Goal: Information Seeking & Learning: Learn about a topic

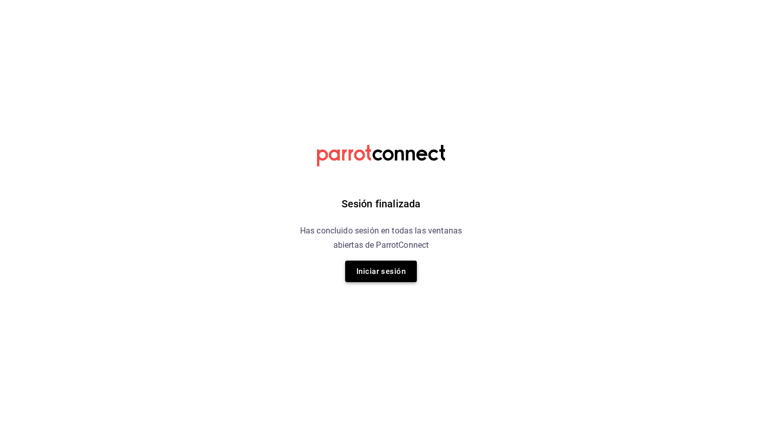
click at [374, 279] on button "Iniciar sesión" at bounding box center [381, 271] width 72 height 21
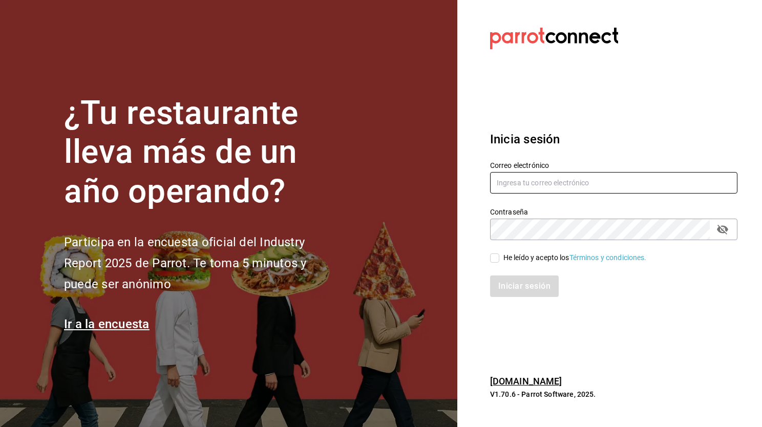
type input "mario.nino@grupocosteno.com"
click at [493, 259] on input "He leído y acepto los Términos y condiciones." at bounding box center [494, 257] width 9 height 9
checkbox input "true"
click at [505, 289] on button "Iniciar sesión" at bounding box center [525, 285] width 70 height 21
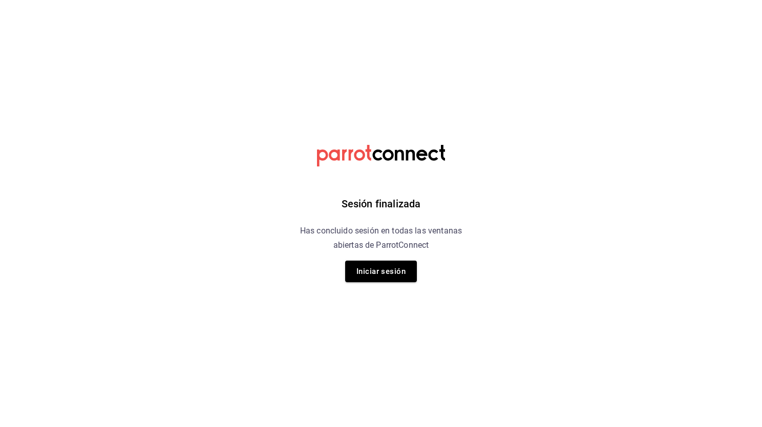
click at [353, 259] on div "Sesión finalizada Has concluido sesión en todas las ventanas abiertas de Parrot…" at bounding box center [381, 213] width 258 height 427
click at [354, 267] on button "Iniciar sesión" at bounding box center [381, 271] width 72 height 21
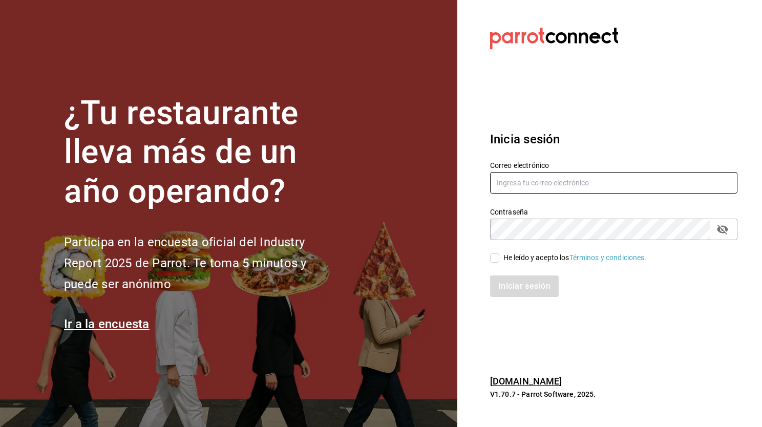
type input "mario.nino@grupocosteno.com"
click at [494, 259] on input "He leído y acepto los Términos y condiciones." at bounding box center [494, 257] width 9 height 9
checkbox input "true"
click at [508, 290] on button "Iniciar sesión" at bounding box center [525, 285] width 70 height 21
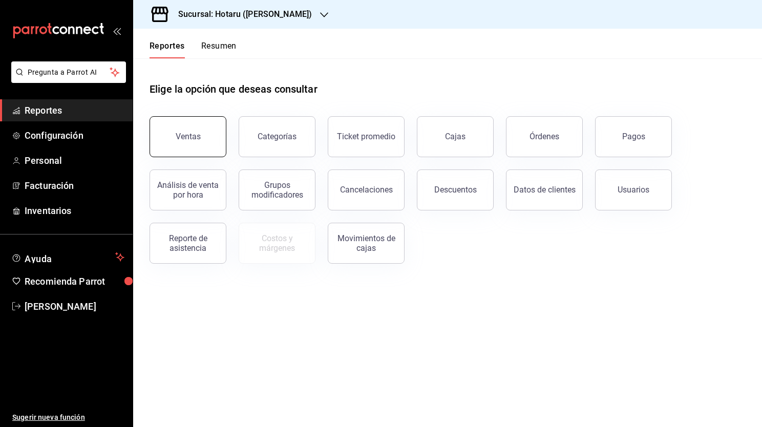
click at [190, 141] on div "Ventas" at bounding box center [188, 137] width 25 height 10
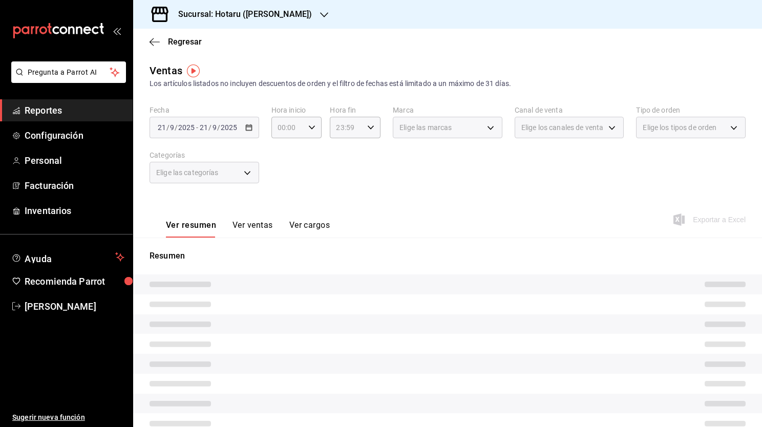
click at [245, 134] on div "[DATE] [DATE] - [DATE] [DATE]" at bounding box center [204, 127] width 110 height 21
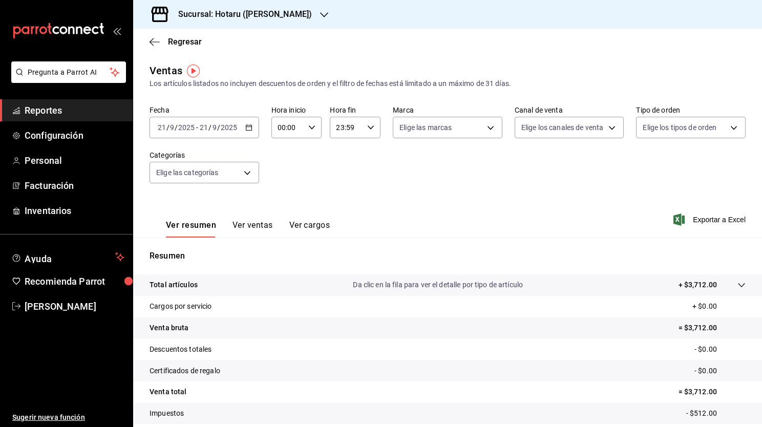
click at [248, 128] on icon "button" at bounding box center [248, 127] width 7 height 7
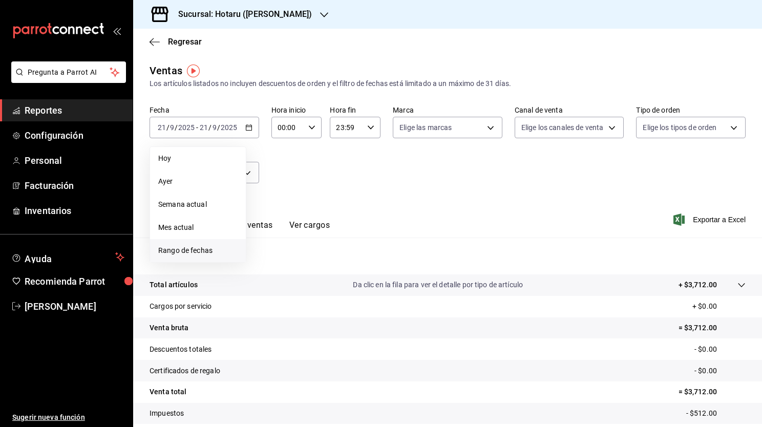
click at [196, 258] on li "Rango de fechas" at bounding box center [198, 250] width 96 height 23
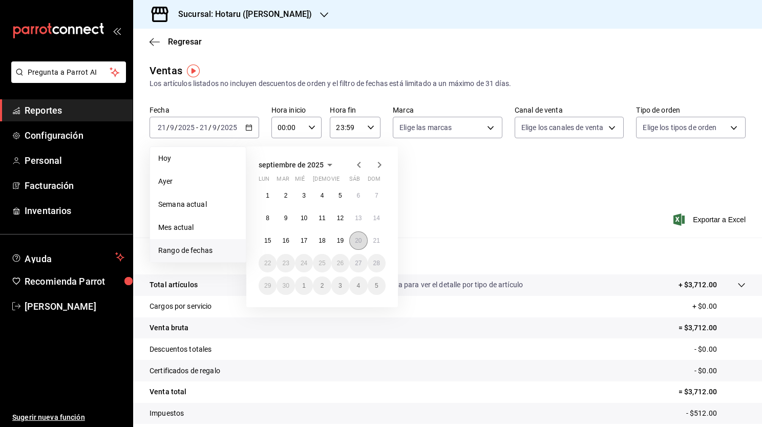
click at [360, 243] on abbr "20" at bounding box center [358, 240] width 7 height 7
click at [372, 243] on button "21" at bounding box center [377, 240] width 18 height 18
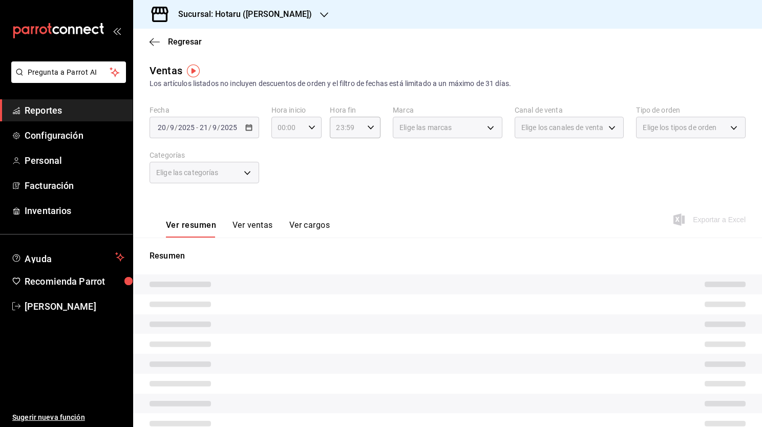
click at [308, 125] on icon "button" at bounding box center [311, 127] width 7 height 7
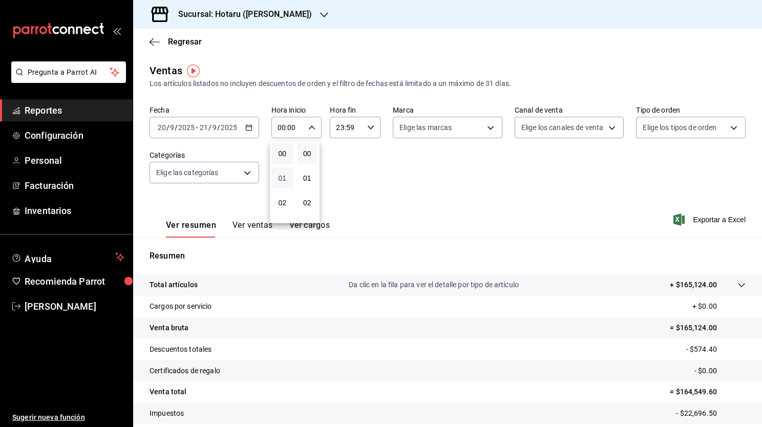
click at [282, 180] on span "01" at bounding box center [282, 178] width 9 height 8
type input "01:00"
click at [284, 199] on span "05" at bounding box center [282, 194] width 9 height 8
type input "05:00"
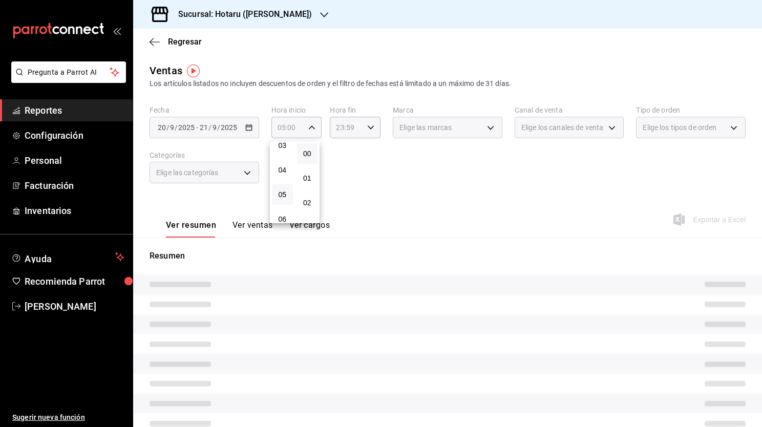
click at [273, 19] on div at bounding box center [381, 213] width 762 height 427
click at [320, 19] on div at bounding box center [324, 14] width 8 height 11
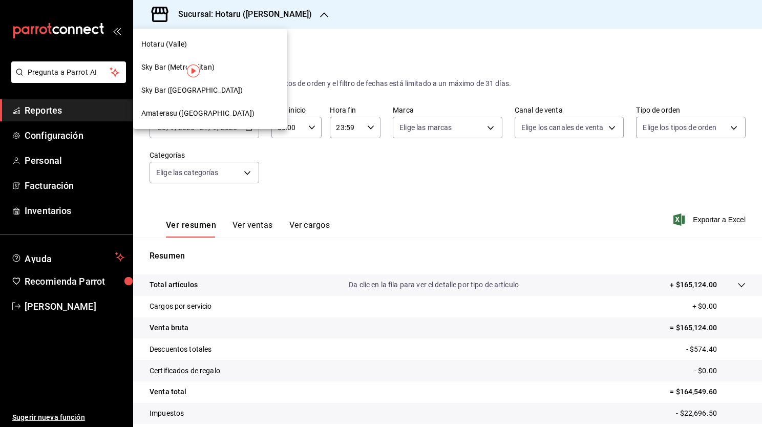
click at [208, 119] on div "Amaterasu ([GEOGRAPHIC_DATA])" at bounding box center [210, 113] width 154 height 23
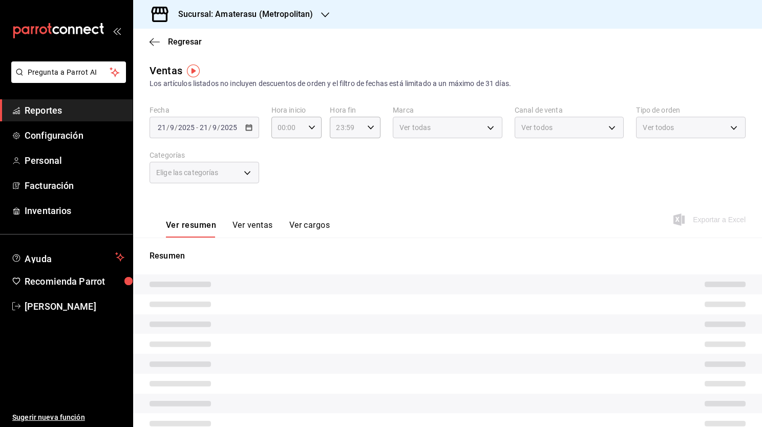
type input "05:00"
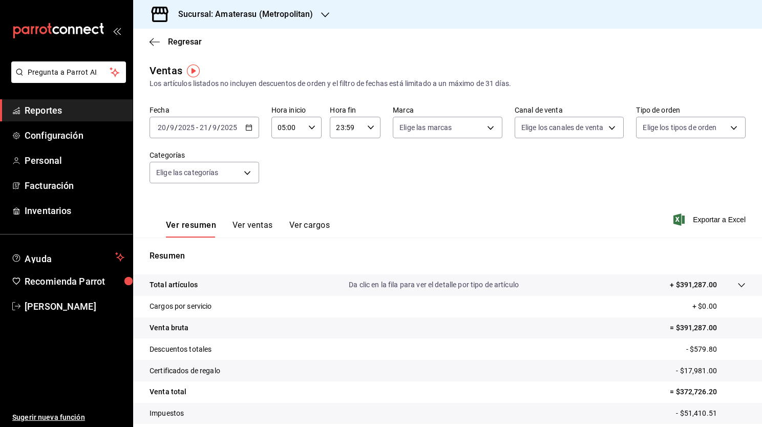
click at [243, 128] on div "[DATE] [DATE] - [DATE] [DATE]" at bounding box center [204, 127] width 110 height 21
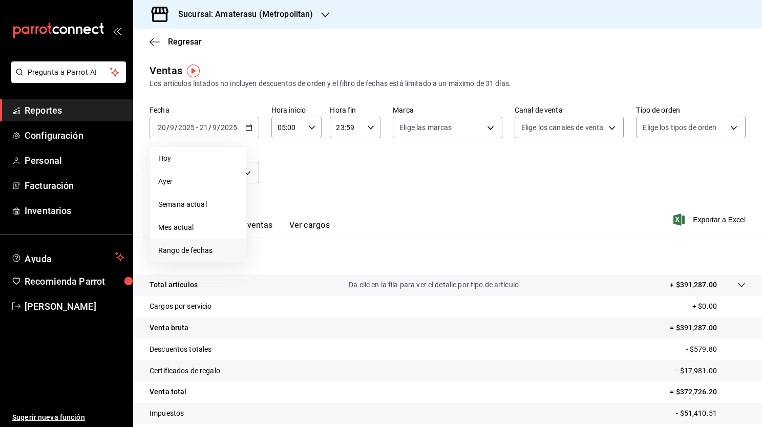
click at [200, 256] on li "Rango de fechas" at bounding box center [198, 250] width 96 height 23
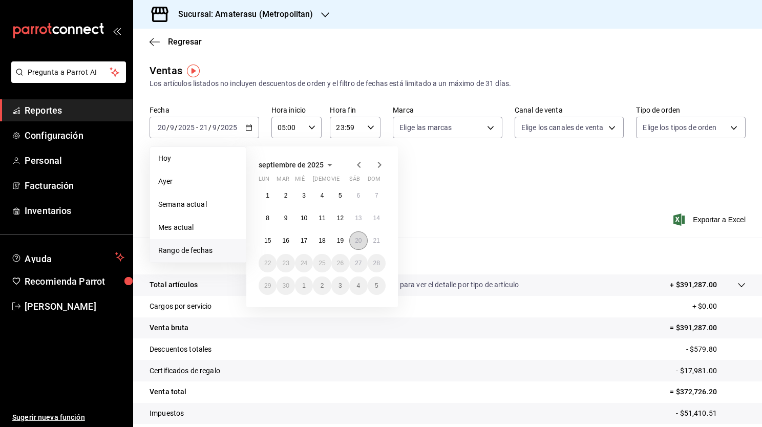
click at [358, 240] on abbr "20" at bounding box center [358, 240] width 7 height 7
click at [383, 243] on button "21" at bounding box center [377, 240] width 18 height 18
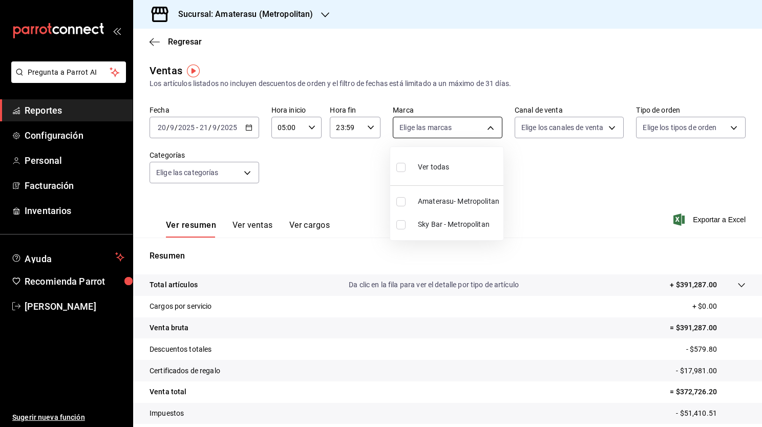
click at [455, 137] on body "Pregunta a Parrot AI Reportes Configuración Personal Facturación Inventarios Ay…" at bounding box center [381, 213] width 762 height 427
click at [399, 224] on input "checkbox" at bounding box center [400, 224] width 9 height 9
checkbox input "true"
type input "f3afaab8-8c3d-4e49-a299-af9bdf6027b2"
click at [610, 197] on div at bounding box center [381, 213] width 762 height 427
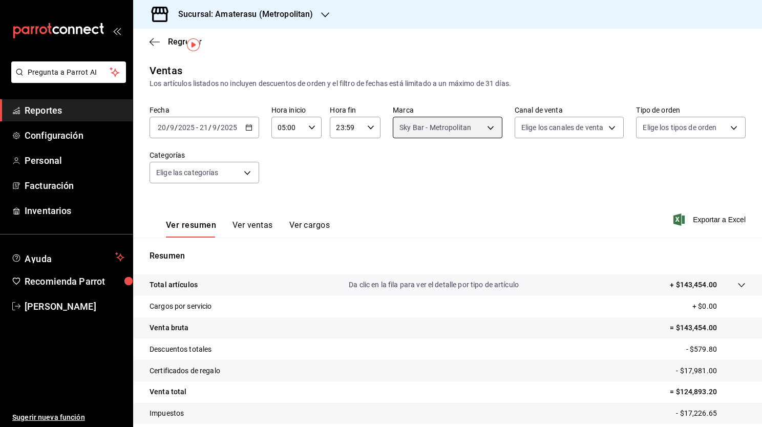
scroll to position [63, 0]
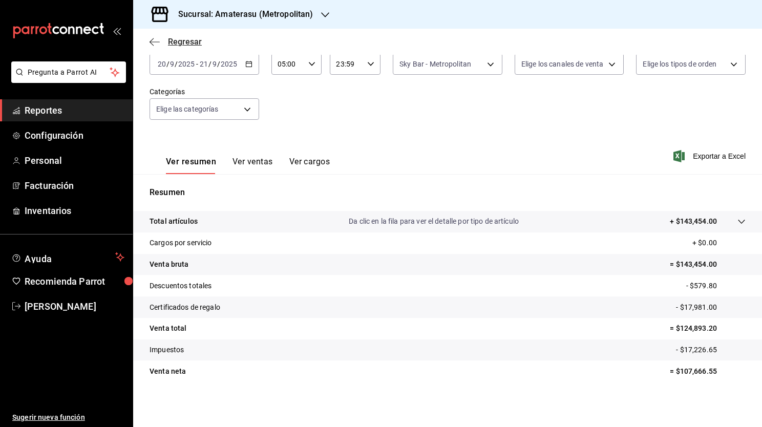
click at [153, 44] on icon "button" at bounding box center [154, 41] width 10 height 9
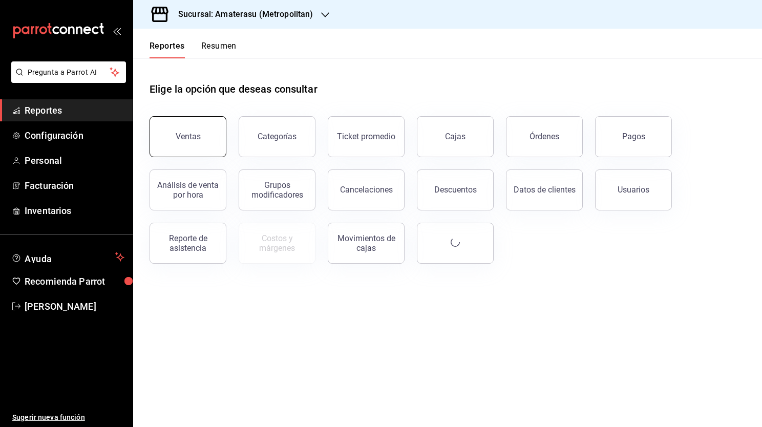
click at [188, 130] on button "Ventas" at bounding box center [187, 136] width 77 height 41
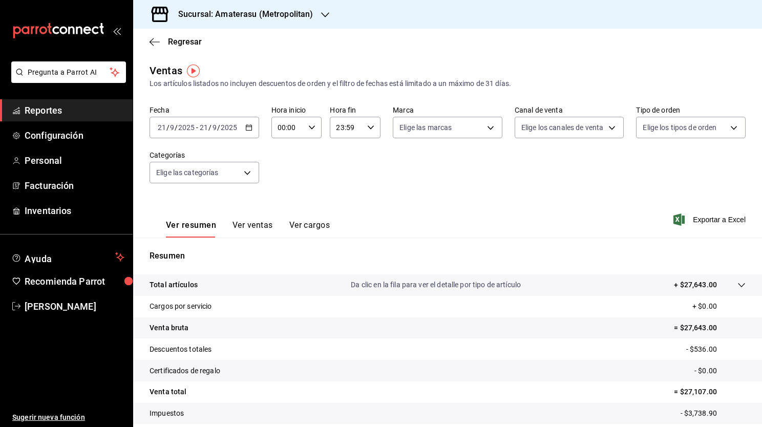
click at [252, 128] on div "[DATE] [DATE] - [DATE] [DATE]" at bounding box center [204, 127] width 110 height 21
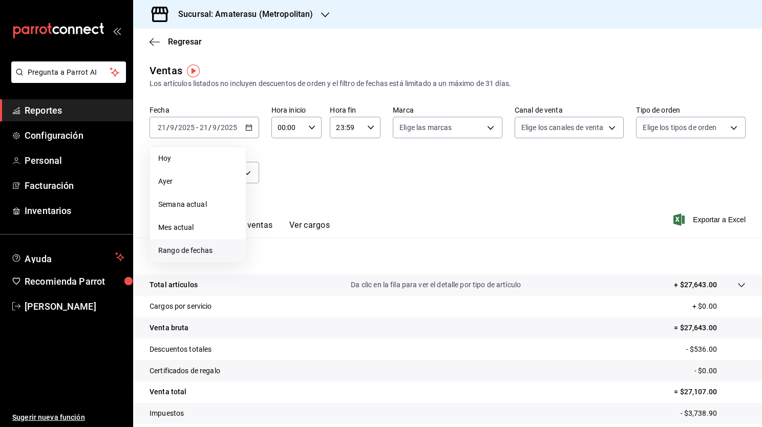
click at [209, 260] on li "Rango de fechas" at bounding box center [198, 250] width 96 height 23
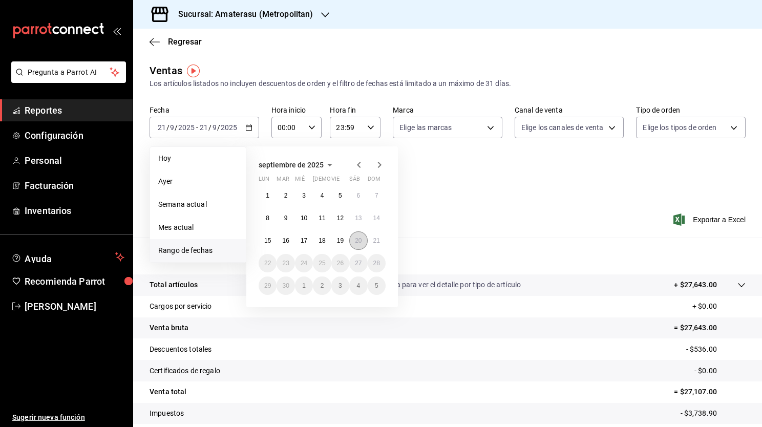
click at [362, 247] on button "20" at bounding box center [358, 240] width 18 height 18
click at [380, 245] on button "21" at bounding box center [377, 240] width 18 height 18
click at [358, 245] on button "20" at bounding box center [358, 240] width 18 height 18
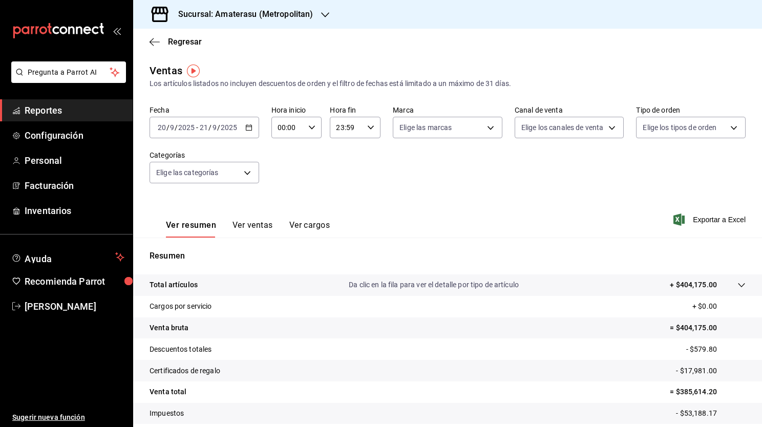
click at [307, 132] on div "00:00 Hora inicio" at bounding box center [296, 127] width 51 height 21
click at [283, 207] on span "02" at bounding box center [282, 203] width 9 height 8
type input "02:00"
click at [281, 195] on span "05" at bounding box center [282, 194] width 9 height 8
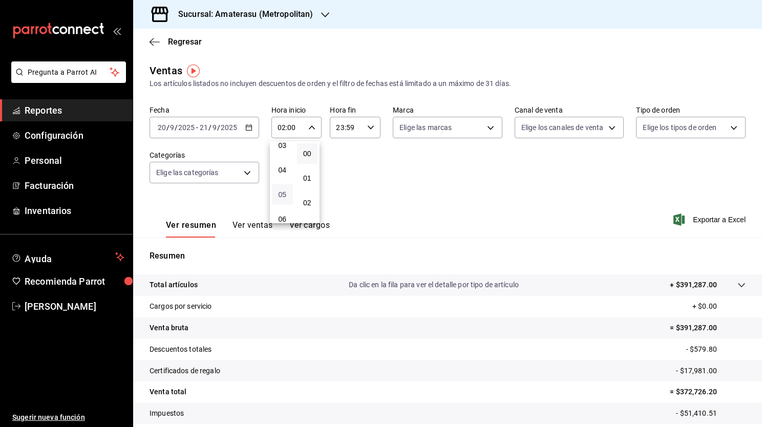
type input "05:00"
click at [426, 146] on div at bounding box center [381, 213] width 762 height 427
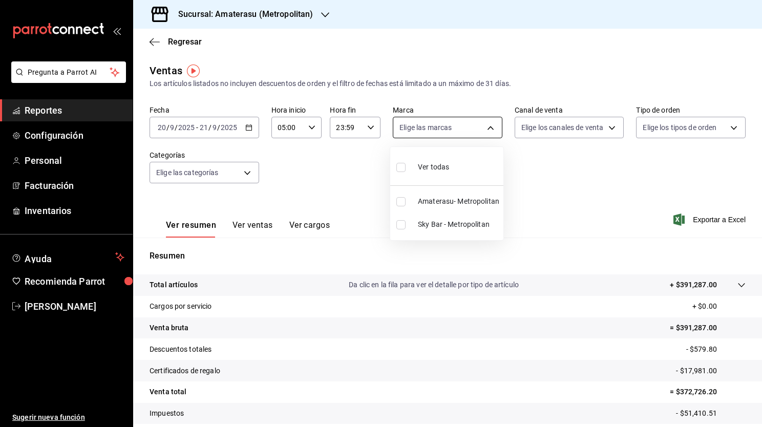
click at [480, 131] on body "Pregunta a Parrot AI Reportes Configuración Personal Facturación Inventarios Ay…" at bounding box center [381, 213] width 762 height 427
click at [397, 228] on input "checkbox" at bounding box center [400, 224] width 9 height 9
checkbox input "true"
type input "f3afaab8-8c3d-4e49-a299-af9bdf6027b2"
drag, startPoint x: 758, startPoint y: 286, endPoint x: 758, endPoint y: 330, distance: 43.5
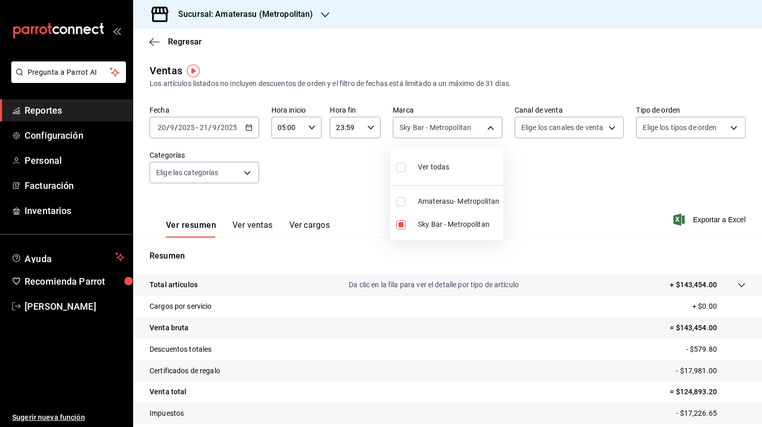
click at [758, 330] on div at bounding box center [381, 213] width 762 height 427
click at [753, 372] on tr "Certificados de regalo - $17,981.00" at bounding box center [447, 370] width 629 height 21
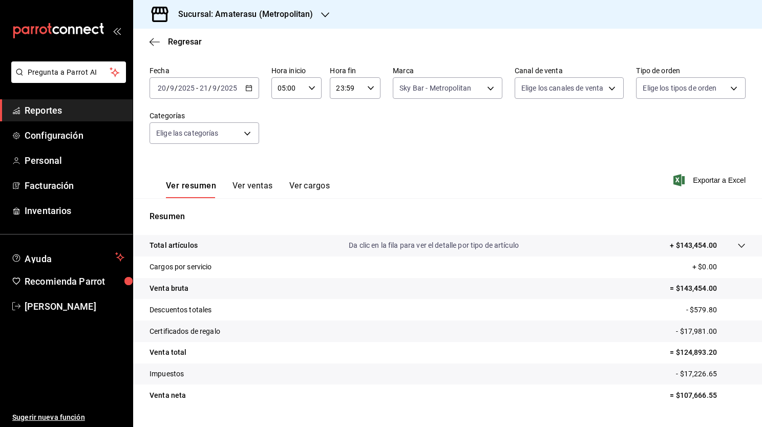
scroll to position [63, 0]
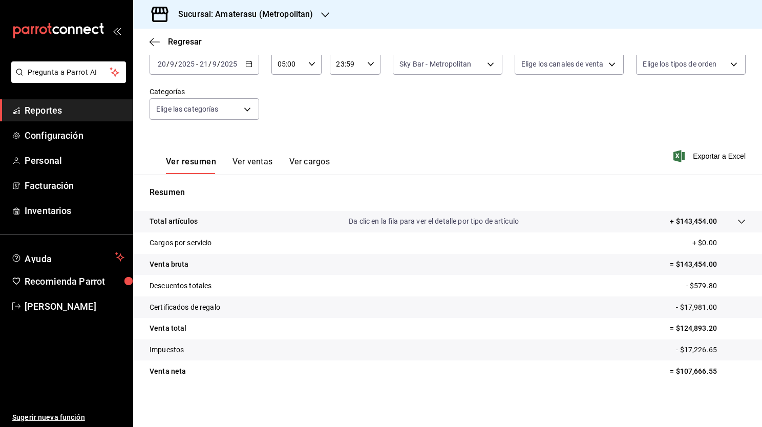
click at [249, 157] on button "Ver ventas" at bounding box center [252, 165] width 40 height 17
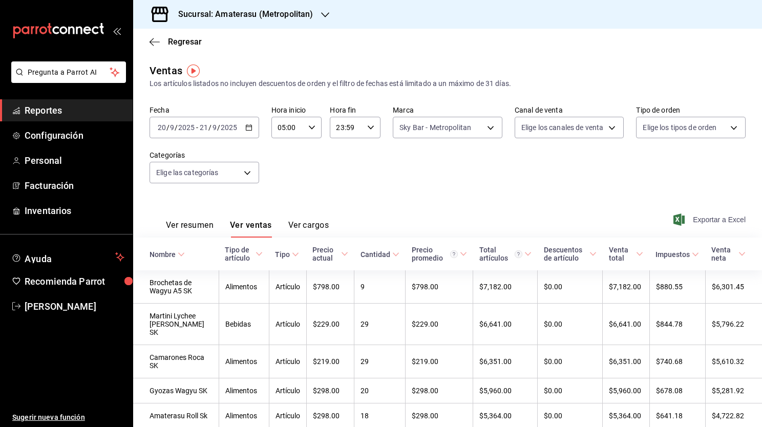
click at [715, 216] on span "Exportar a Excel" at bounding box center [710, 219] width 70 height 12
click at [187, 224] on button "Ver resumen" at bounding box center [190, 228] width 48 height 17
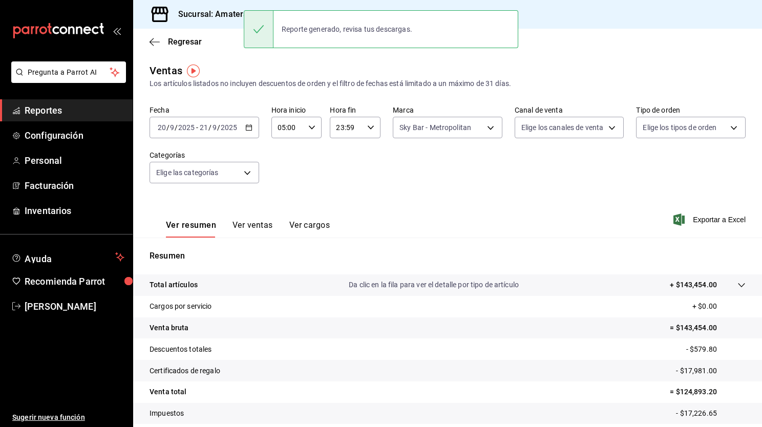
scroll to position [63, 0]
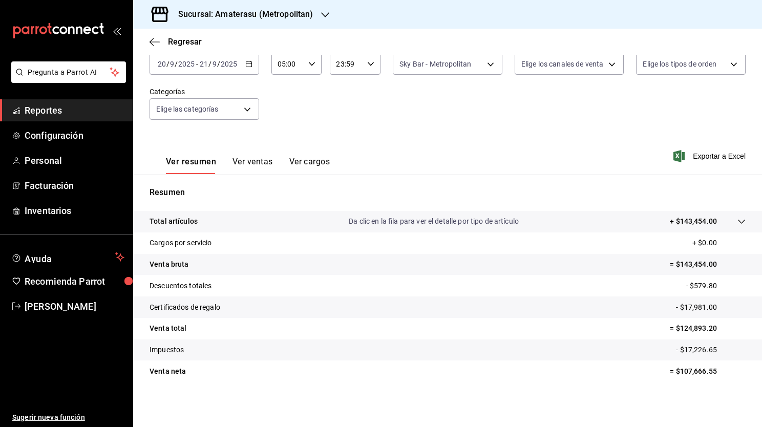
click at [737, 221] on icon at bounding box center [741, 222] width 8 height 8
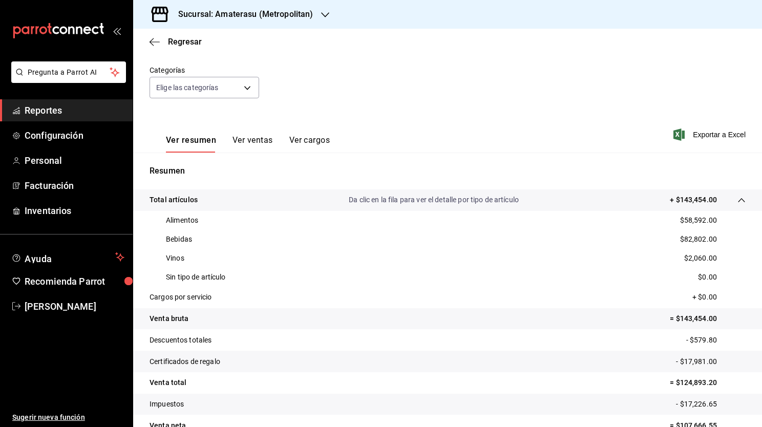
scroll to position [104, 0]
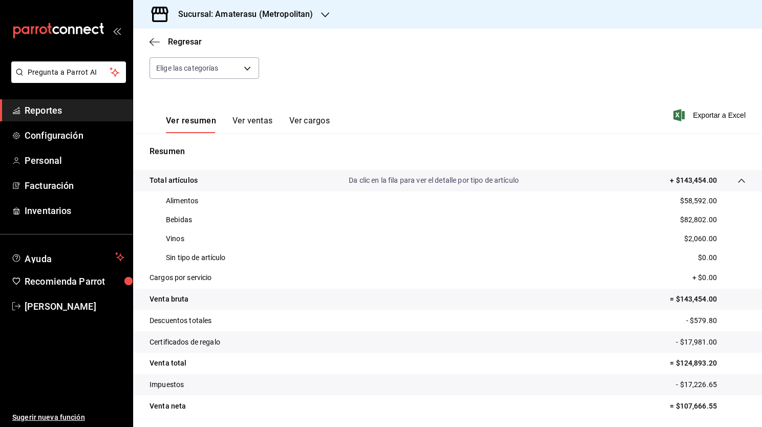
click at [156, 47] on div "Regresar" at bounding box center [447, 42] width 629 height 26
click at [156, 45] on icon "button" at bounding box center [154, 41] width 10 height 9
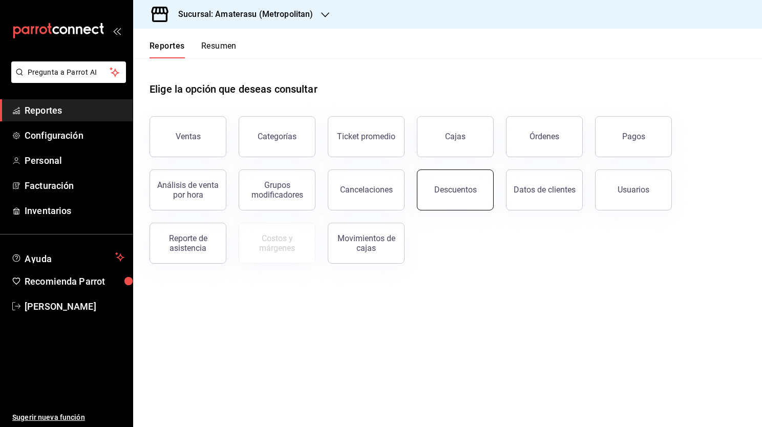
click at [480, 200] on button "Descuentos" at bounding box center [455, 189] width 77 height 41
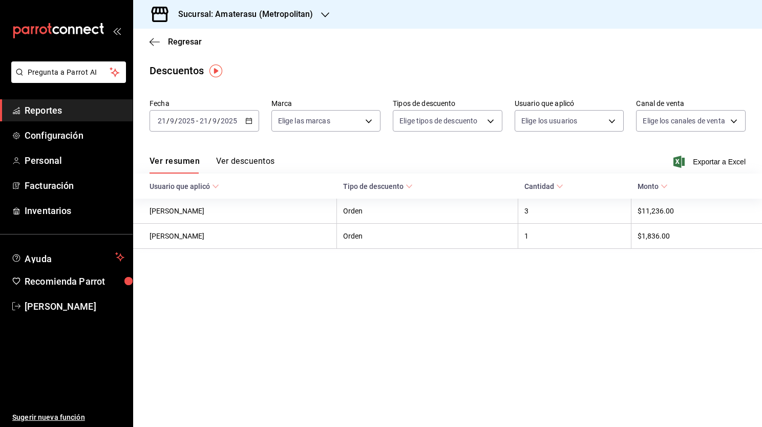
click at [250, 156] on div "Ver resumen Ver descuentos Exportar a Excel" at bounding box center [447, 159] width 629 height 30
click at [248, 160] on button "Ver descuentos" at bounding box center [245, 164] width 58 height 17
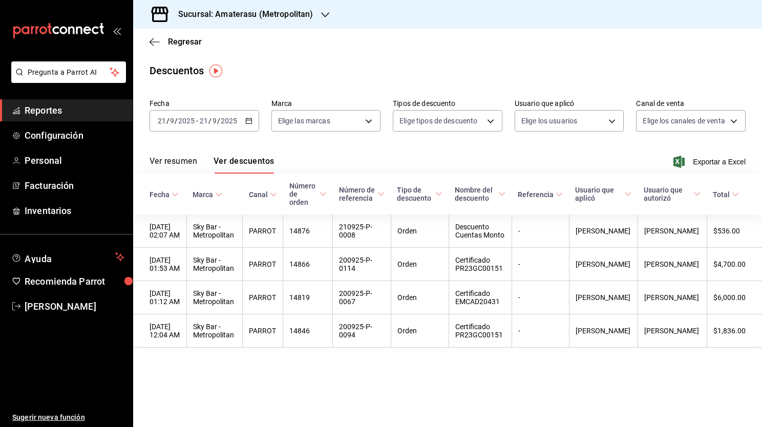
click at [250, 120] on icon "button" at bounding box center [248, 120] width 7 height 7
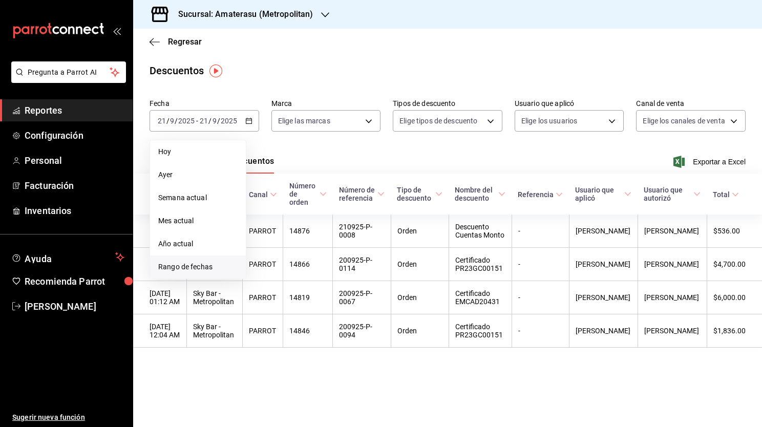
click at [205, 268] on span "Rango de fechas" at bounding box center [197, 267] width 79 height 11
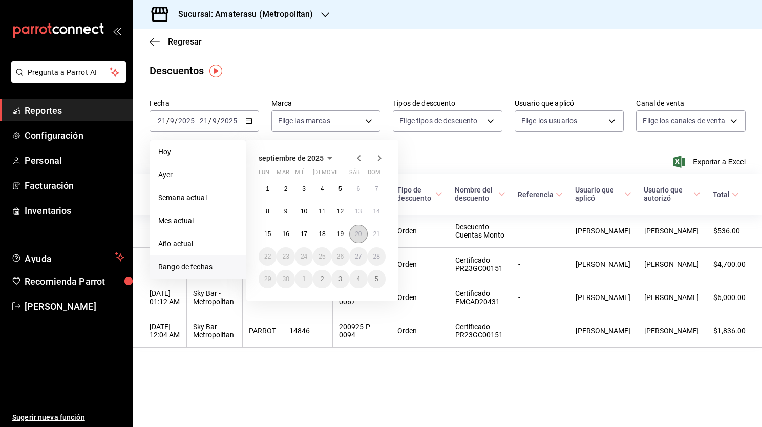
click at [356, 233] on abbr "20" at bounding box center [358, 233] width 7 height 7
click at [374, 234] on abbr "21" at bounding box center [376, 233] width 7 height 7
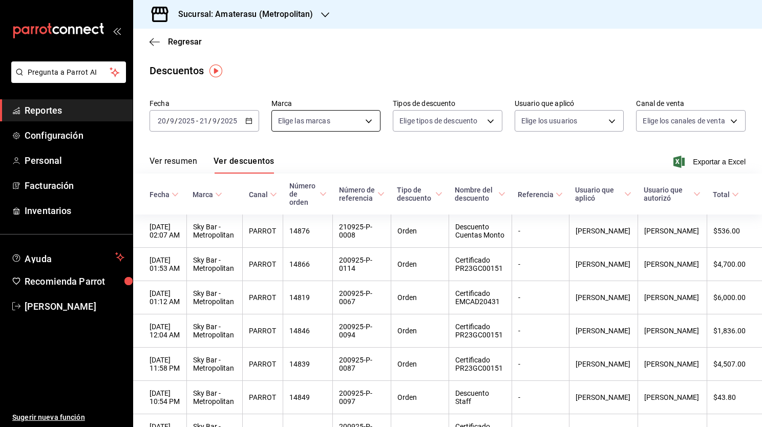
click at [357, 118] on body "Pregunta a Parrot AI Reportes Configuración Personal Facturación Inventarios Ay…" at bounding box center [381, 213] width 762 height 427
click at [315, 218] on span "Sky Bar - Metropolitan" at bounding box center [338, 217] width 81 height 11
type input "f3afaab8-8c3d-4e49-a299-af9bdf6027b2"
checkbox input "true"
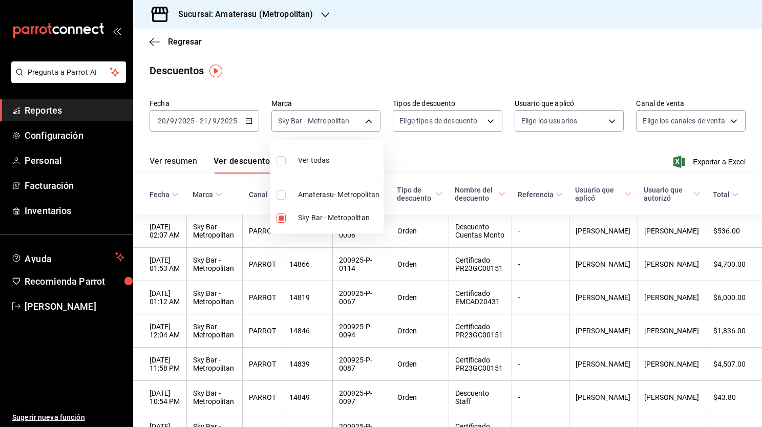
drag, startPoint x: 758, startPoint y: 304, endPoint x: 742, endPoint y: 347, distance: 46.5
click at [742, 347] on div at bounding box center [381, 213] width 762 height 427
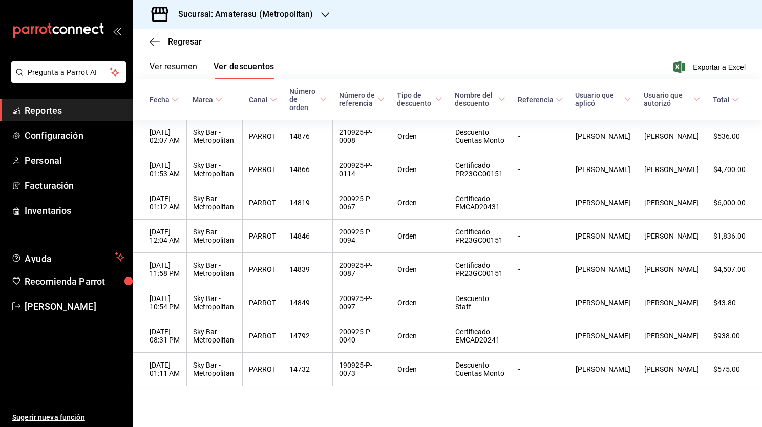
scroll to position [113, 0]
click at [469, 38] on div at bounding box center [381, 213] width 762 height 427
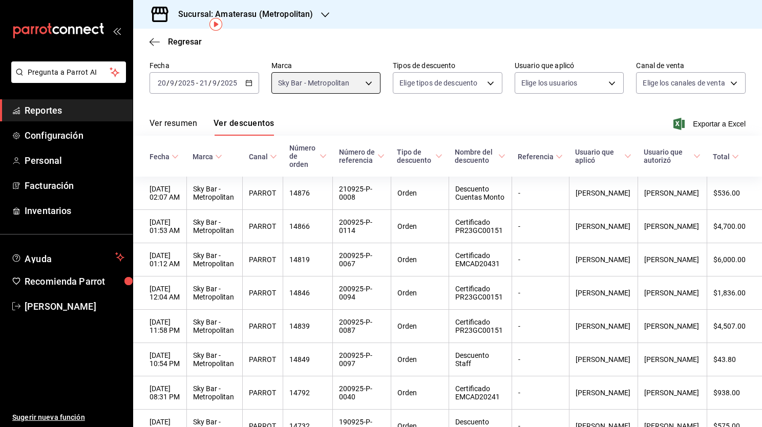
scroll to position [26, 0]
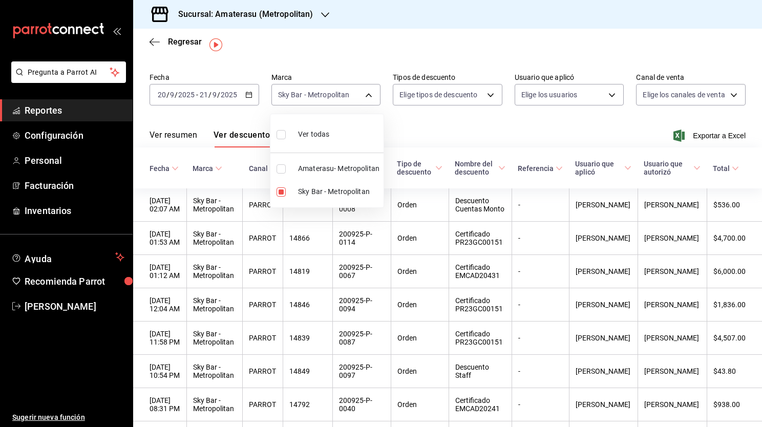
click at [172, 128] on div at bounding box center [381, 213] width 762 height 427
click at [171, 132] on button "Ver resumen" at bounding box center [173, 138] width 48 height 17
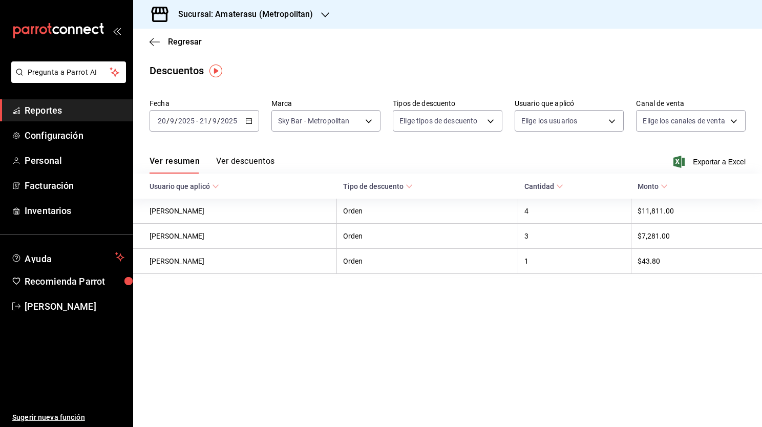
click at [249, 121] on icon "button" at bounding box center [248, 120] width 7 height 7
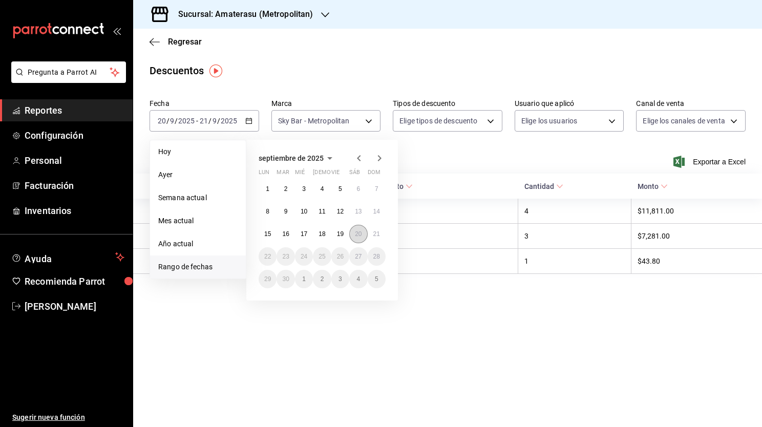
click at [359, 238] on button "20" at bounding box center [358, 234] width 18 height 18
click at [376, 236] on abbr "21" at bounding box center [376, 233] width 7 height 7
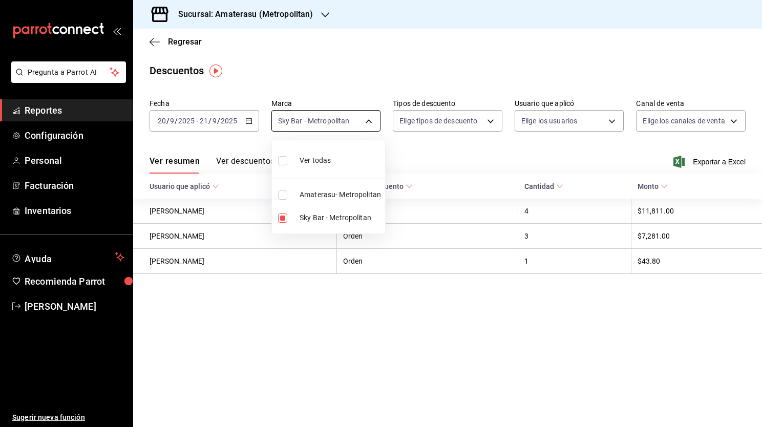
click at [369, 124] on body "Pregunta a Parrot AI Reportes Configuración Personal Facturación Inventarios Ay…" at bounding box center [381, 213] width 762 height 427
click at [483, 129] on div at bounding box center [381, 213] width 762 height 427
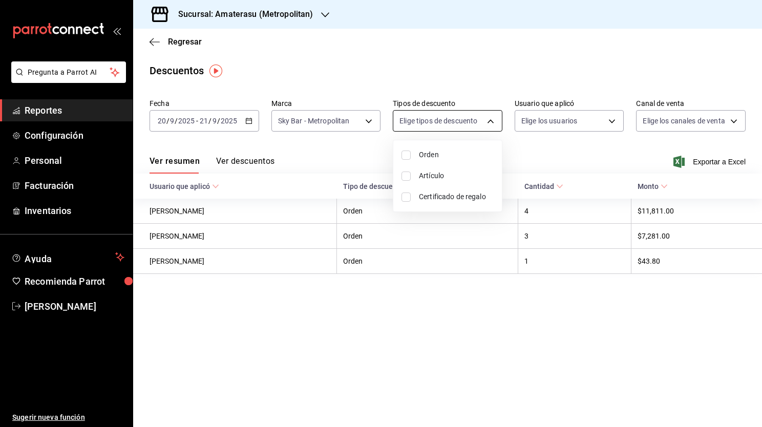
click at [488, 123] on body "Pregunta a Parrot AI Reportes Configuración Personal Facturación Inventarios Ay…" at bounding box center [381, 213] width 762 height 427
click at [432, 60] on div at bounding box center [381, 213] width 762 height 427
click at [322, 15] on icon "button" at bounding box center [325, 15] width 8 height 8
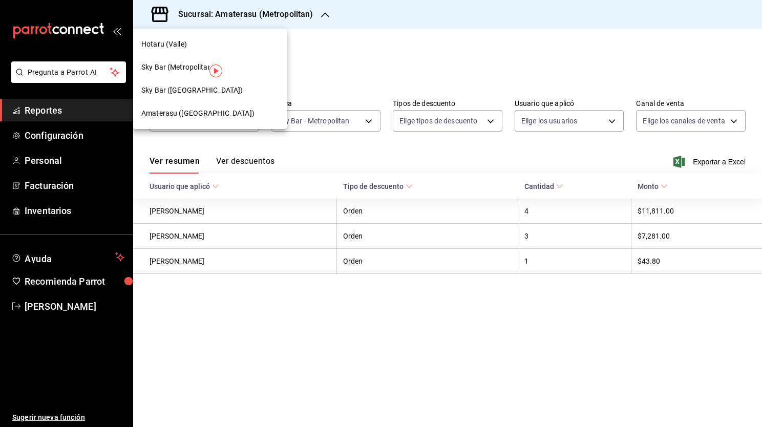
click at [399, 72] on div at bounding box center [381, 213] width 762 height 427
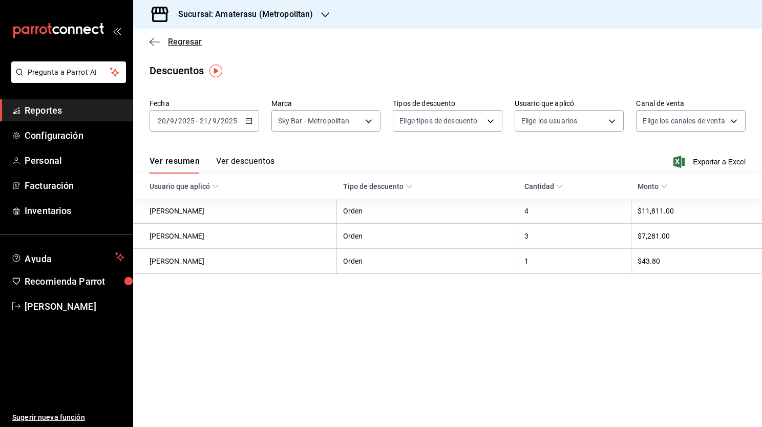
click at [152, 42] on icon "button" at bounding box center [154, 41] width 10 height 1
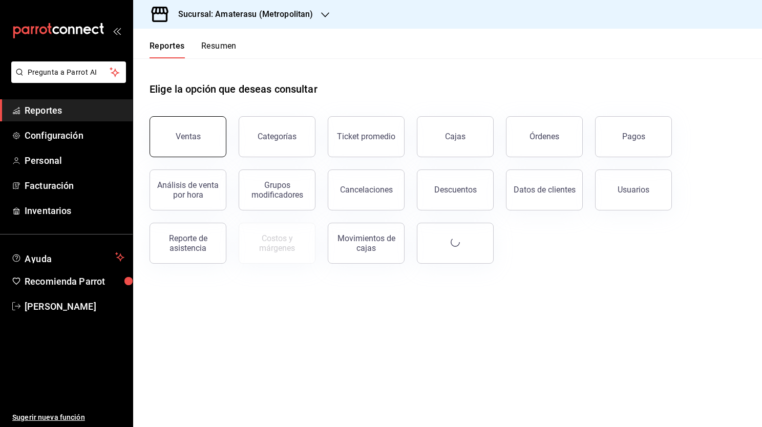
click at [173, 134] on button "Ventas" at bounding box center [187, 136] width 77 height 41
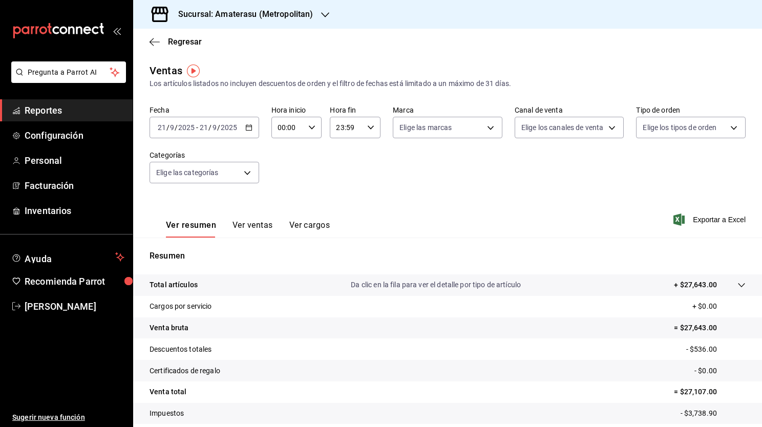
click at [246, 128] on \(Stroke\) "button" at bounding box center [249, 128] width 6 height 6
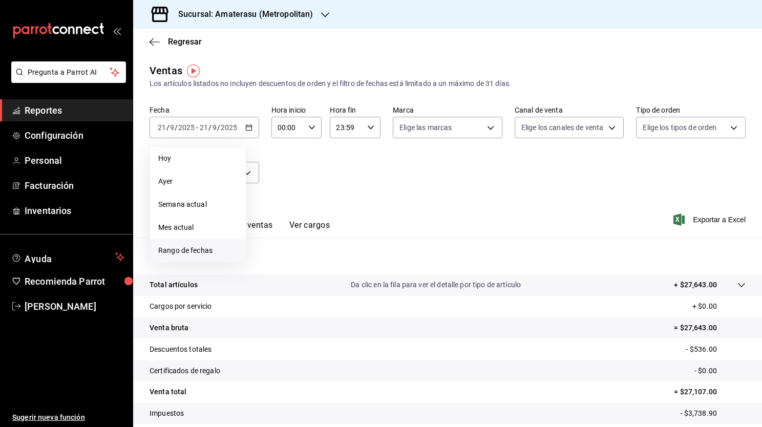
click at [220, 253] on span "Rango de fechas" at bounding box center [197, 250] width 79 height 11
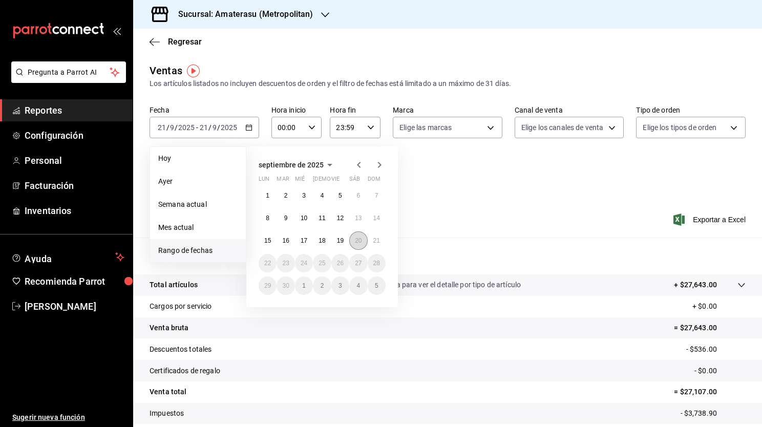
click at [360, 241] on abbr "20" at bounding box center [358, 240] width 7 height 7
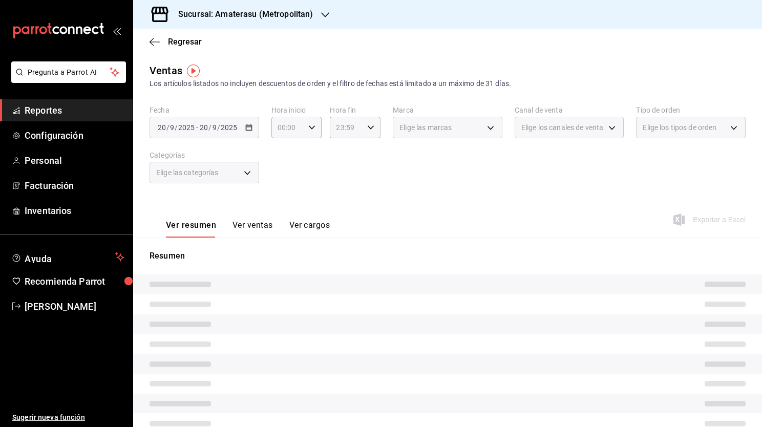
click at [378, 241] on div "Resumen" at bounding box center [447, 352] width 629 height 228
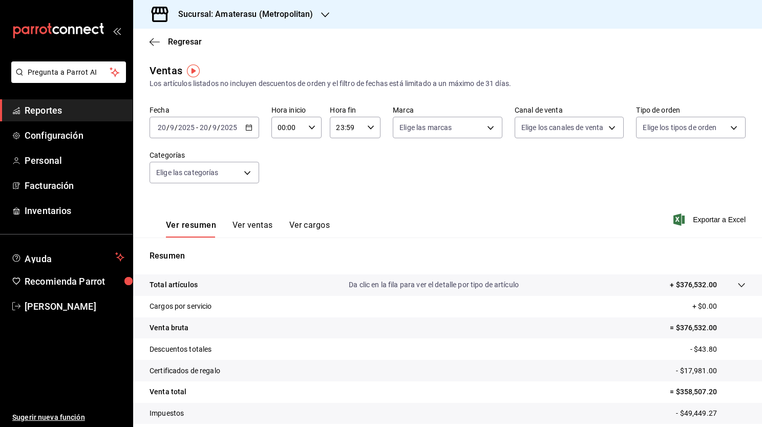
click at [242, 120] on div "[DATE] [DATE] - [DATE] [DATE]" at bounding box center [204, 127] width 110 height 21
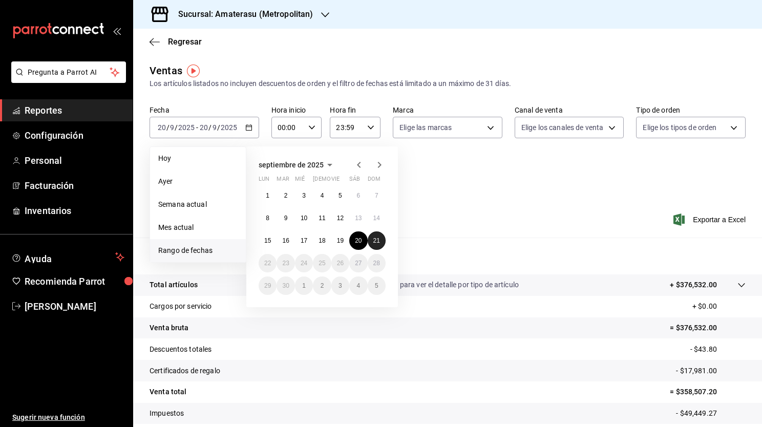
click at [373, 241] on abbr "21" at bounding box center [376, 240] width 7 height 7
click at [356, 239] on abbr "20" at bounding box center [358, 240] width 7 height 7
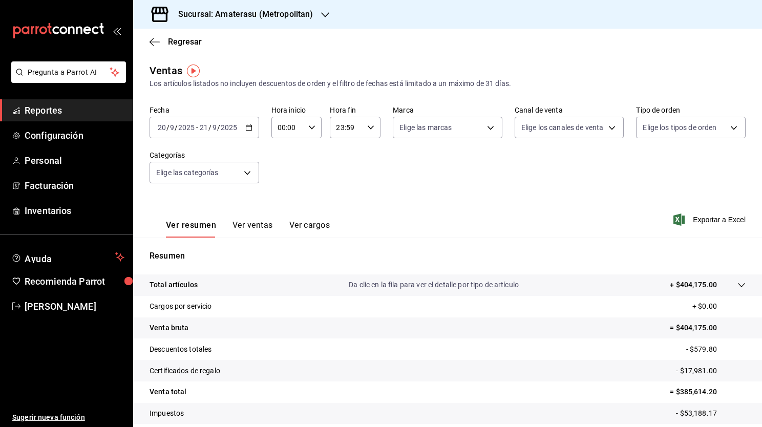
click at [308, 128] on icon "button" at bounding box center [311, 127] width 7 height 7
click at [289, 204] on button "02" at bounding box center [282, 202] width 21 height 20
type input "02:00"
click at [287, 201] on button "05" at bounding box center [282, 194] width 21 height 20
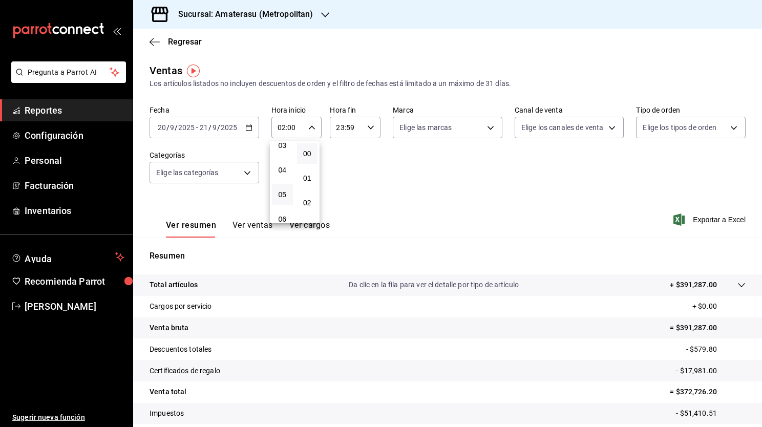
type input "05:00"
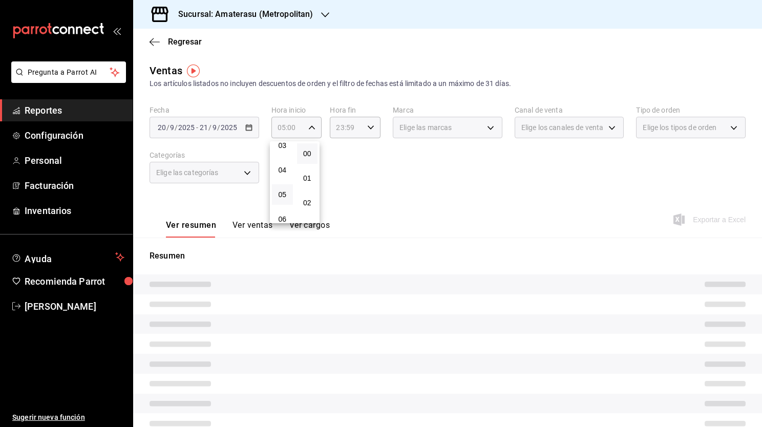
click at [437, 135] on div at bounding box center [381, 213] width 762 height 427
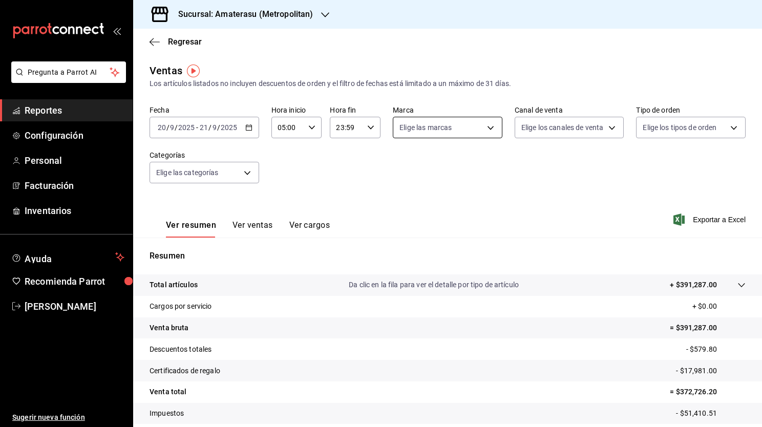
click at [449, 133] on body "Pregunta a Parrot AI Reportes Configuración Personal Facturación Inventarios Ay…" at bounding box center [381, 213] width 762 height 427
click at [407, 220] on label at bounding box center [402, 224] width 13 height 9
click at [405, 220] on input "checkbox" at bounding box center [400, 224] width 9 height 9
checkbox input "false"
click at [402, 229] on li "Sky Bar - Metropolitan" at bounding box center [446, 224] width 113 height 23
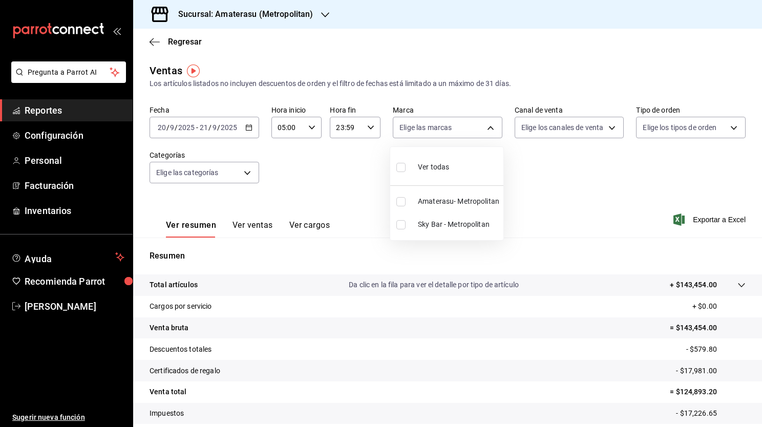
type input "f3afaab8-8c3d-4e49-a299-af9bdf6027b2"
checkbox input "true"
click at [564, 164] on div at bounding box center [381, 213] width 762 height 427
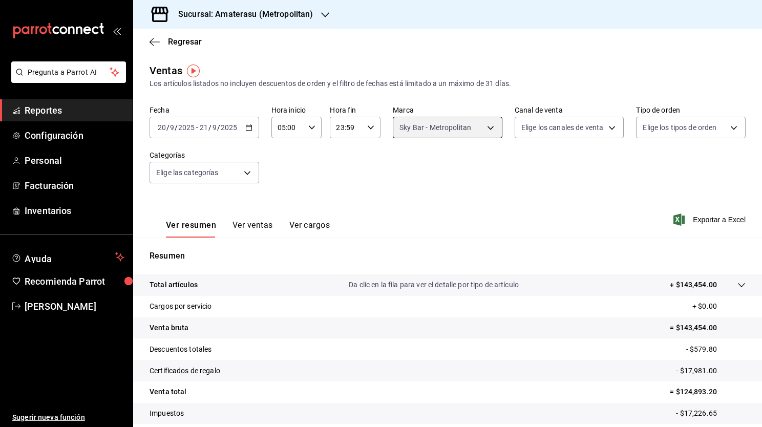
scroll to position [63, 0]
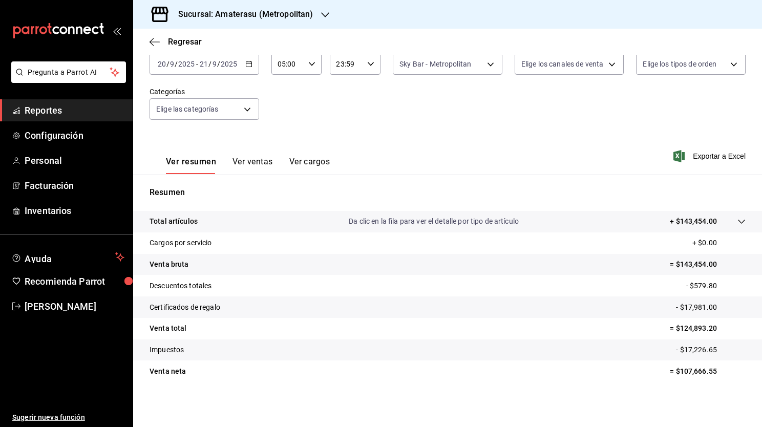
click at [684, 311] on p "- $17,981.00" at bounding box center [711, 307] width 70 height 11
click at [156, 45] on icon "button" at bounding box center [154, 41] width 10 height 9
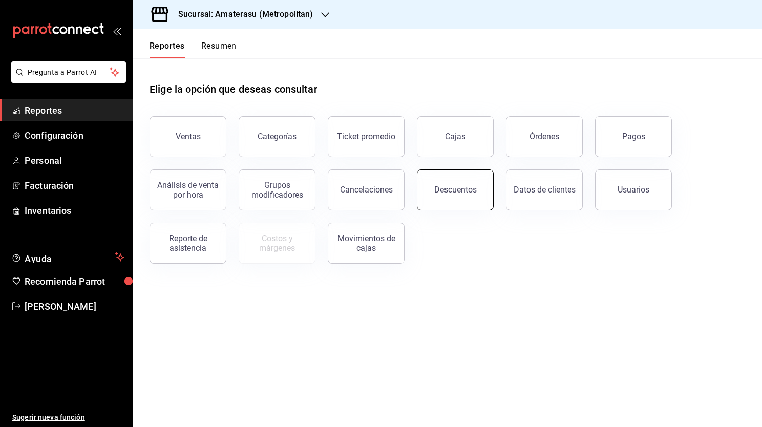
click at [428, 198] on button "Descuentos" at bounding box center [455, 189] width 77 height 41
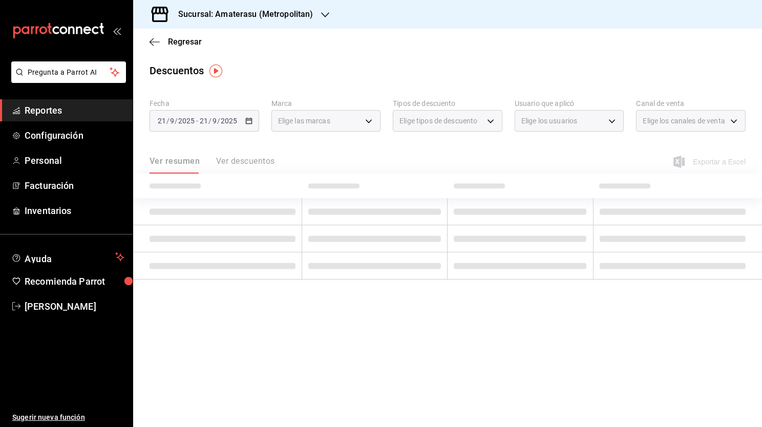
click at [242, 163] on div "Ver resumen Ver descuentos" at bounding box center [211, 164] width 125 height 17
drag, startPoint x: 242, startPoint y: 163, endPoint x: 242, endPoint y: 156, distance: 6.7
click at [242, 156] on div "Ver resumen Ver descuentos" at bounding box center [211, 164] width 125 height 17
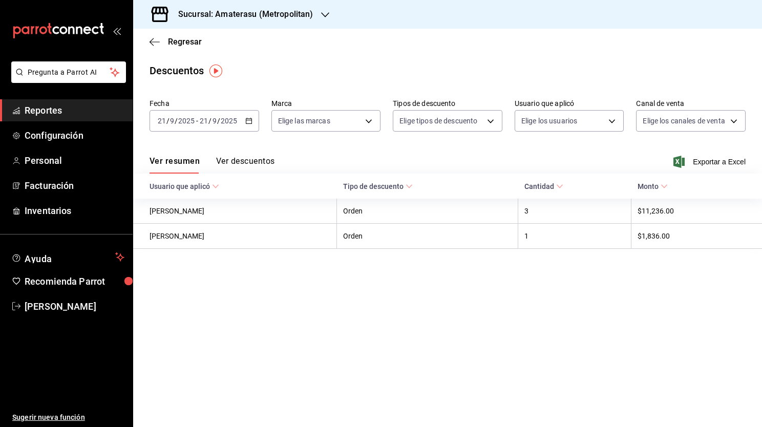
click at [242, 156] on button "Ver descuentos" at bounding box center [245, 164] width 58 height 17
click at [242, 156] on div "Ver resumen Ver descuentos" at bounding box center [211, 164] width 125 height 17
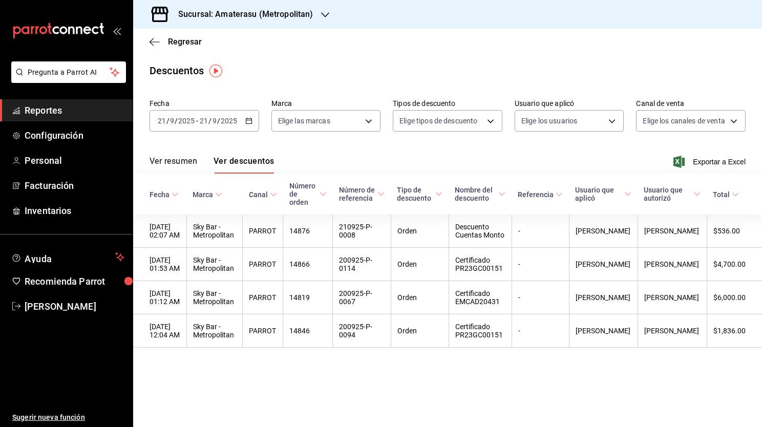
drag, startPoint x: 242, startPoint y: 156, endPoint x: 348, endPoint y: 159, distance: 106.0
click at [348, 159] on div "Ver resumen Ver descuentos Exportar a Excel" at bounding box center [447, 159] width 629 height 30
click at [250, 124] on div "[DATE] [DATE] - [DATE] [DATE]" at bounding box center [204, 120] width 110 height 21
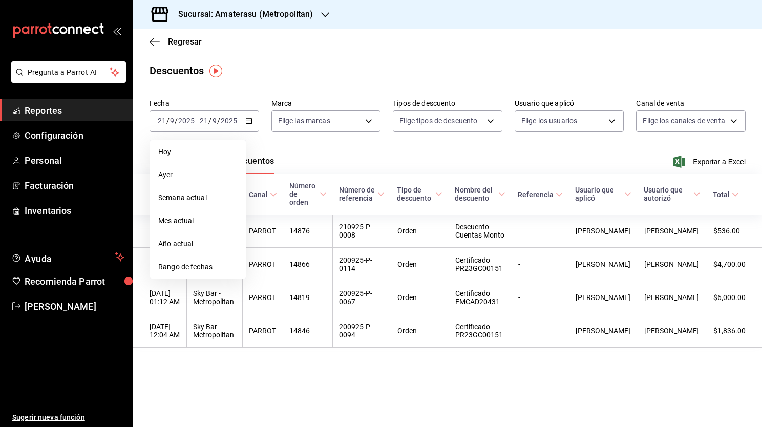
click at [334, 170] on div "Ver resumen Ver descuentos Exportar a Excel" at bounding box center [447, 159] width 629 height 30
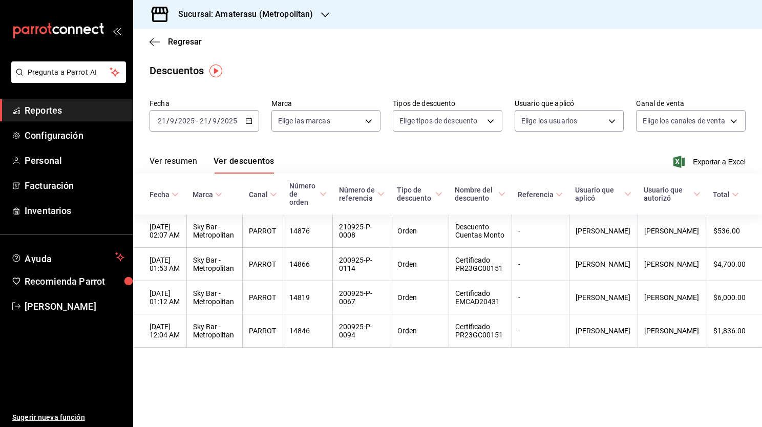
click at [245, 120] on icon "button" at bounding box center [248, 120] width 7 height 7
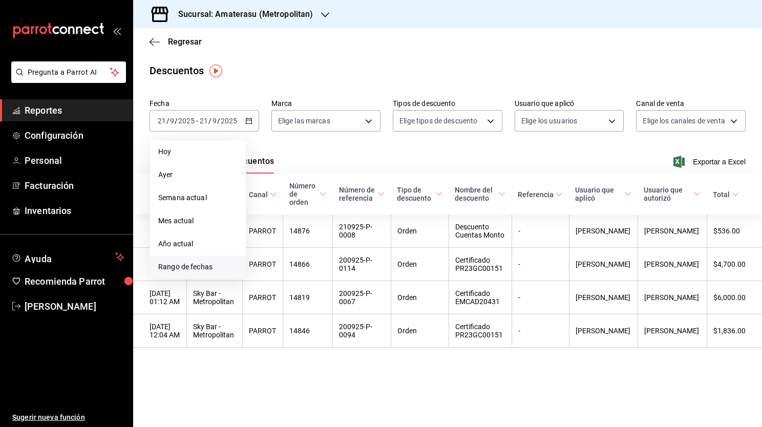
click at [204, 269] on span "Rango de fechas" at bounding box center [197, 267] width 79 height 11
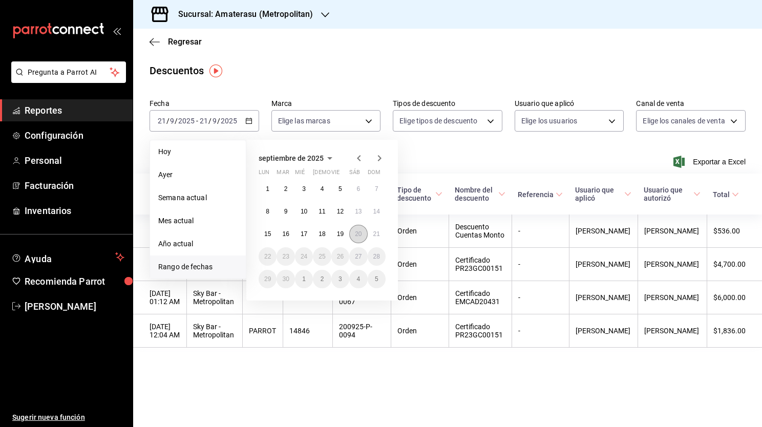
click at [361, 241] on button "20" at bounding box center [358, 234] width 18 height 18
click at [373, 239] on button "21" at bounding box center [377, 234] width 18 height 18
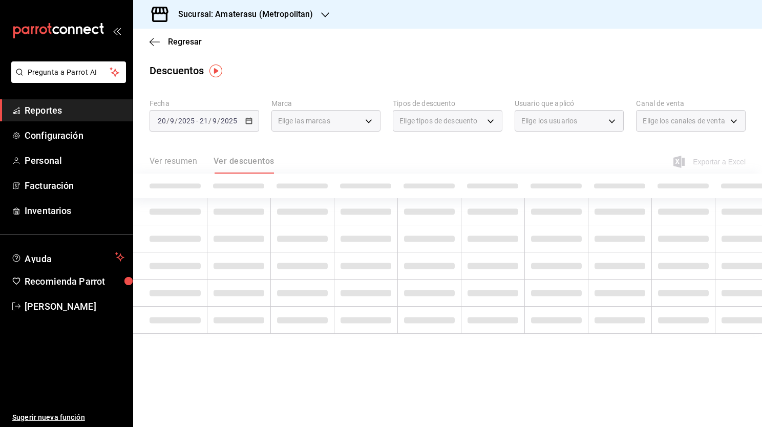
click at [364, 118] on div "Elige las marcas" at bounding box center [326, 120] width 110 height 21
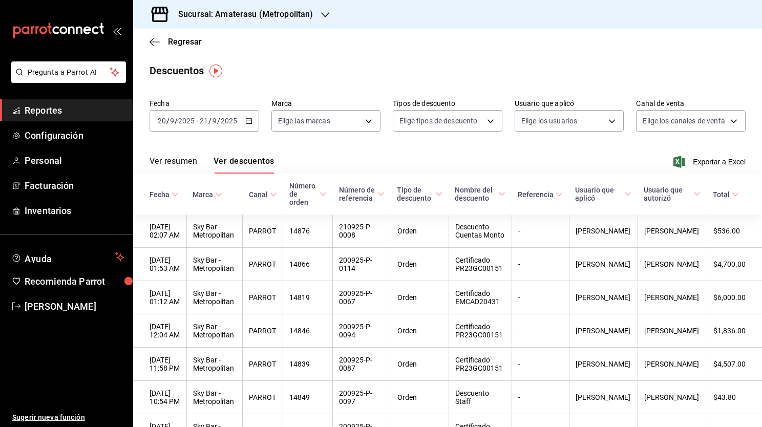
click at [364, 137] on div "Fecha [DATE] [DATE] - [DATE] [DATE] Marca Elige las marcas Tipos de descuento E…" at bounding box center [447, 119] width 596 height 49
click at [365, 130] on body "Pregunta a Parrot AI Reportes Configuración Personal Facturación Inventarios Ay…" at bounding box center [381, 213] width 762 height 427
click at [306, 220] on span "Sky Bar - Metropolitan" at bounding box center [338, 217] width 81 height 11
type input "f3afaab8-8c3d-4e49-a299-af9bdf6027b2"
checkbox input "true"
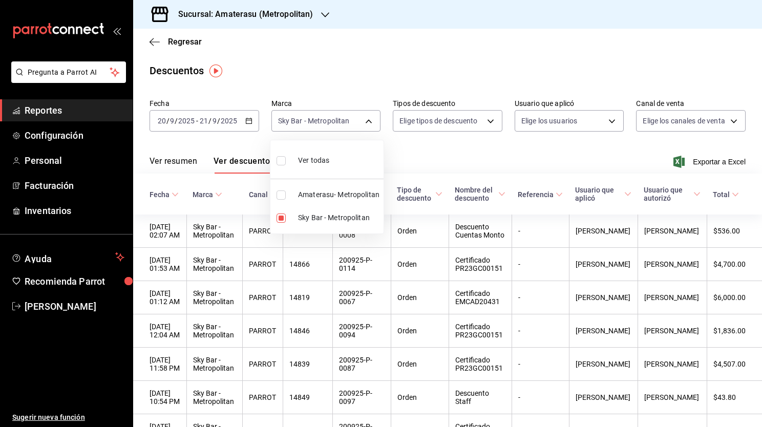
click at [529, 152] on div at bounding box center [381, 213] width 762 height 427
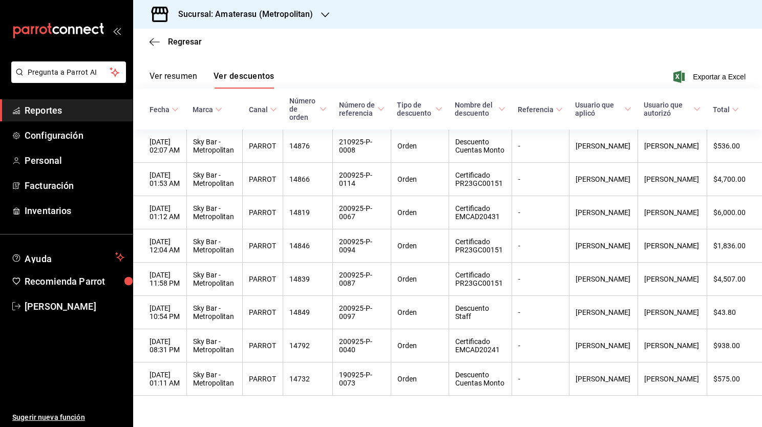
scroll to position [84, 0]
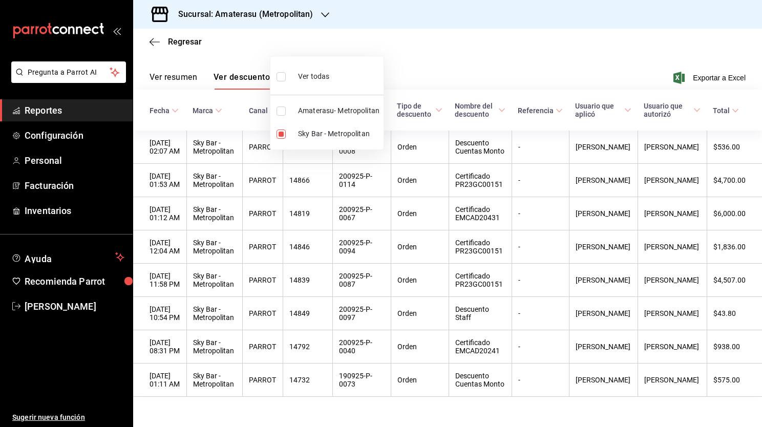
drag, startPoint x: 756, startPoint y: 305, endPoint x: 758, endPoint y: 320, distance: 15.9
click at [758, 320] on div at bounding box center [381, 213] width 762 height 427
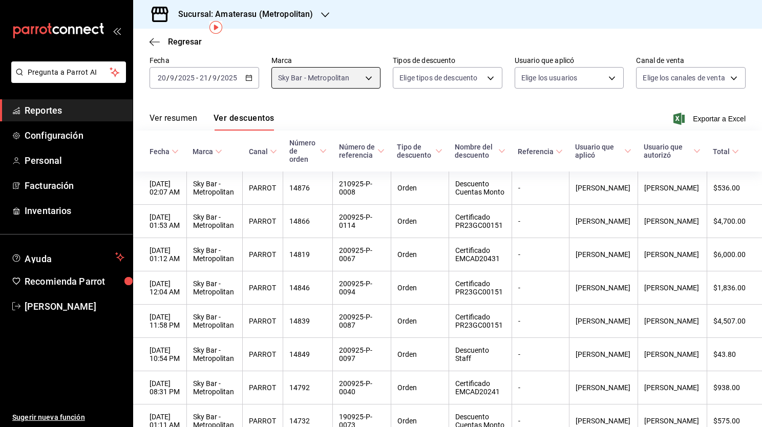
scroll to position [43, 0]
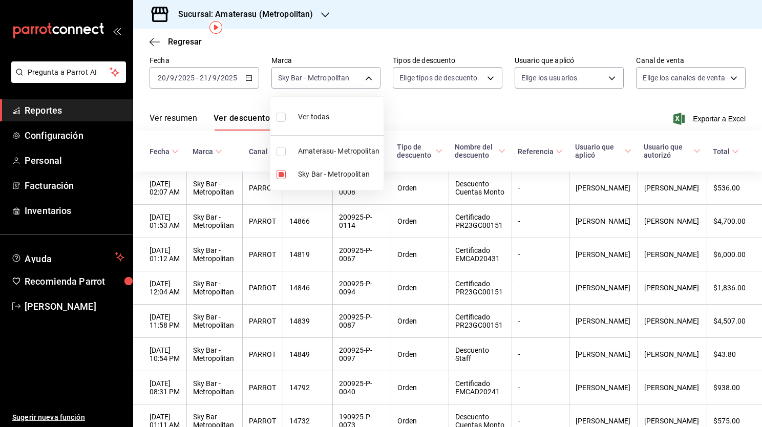
click at [629, 117] on div at bounding box center [381, 213] width 762 height 427
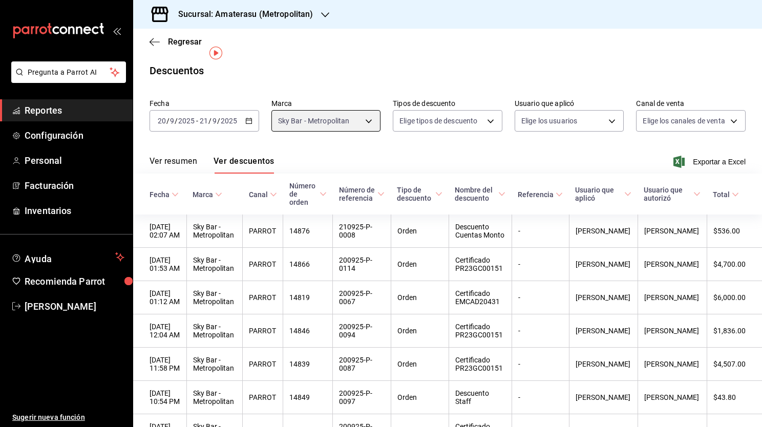
scroll to position [24, 0]
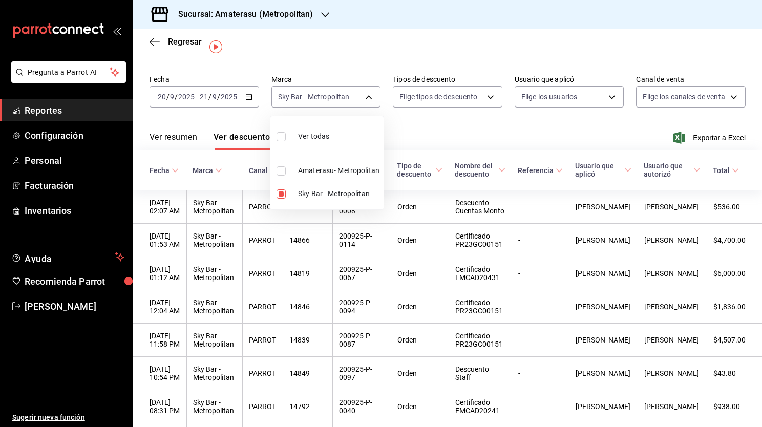
click at [746, 187] on div at bounding box center [381, 213] width 762 height 427
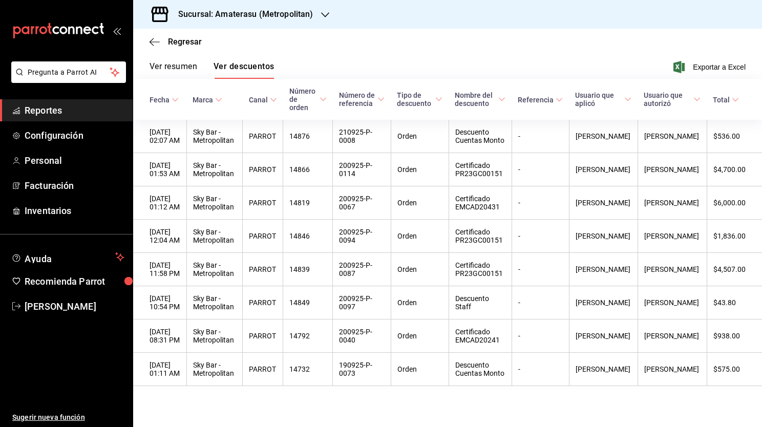
scroll to position [113, 0]
click at [463, 53] on div "Regresar" at bounding box center [447, 42] width 629 height 26
click at [110, 326] on ul "Sugerir nueva función" at bounding box center [66, 372] width 133 height 110
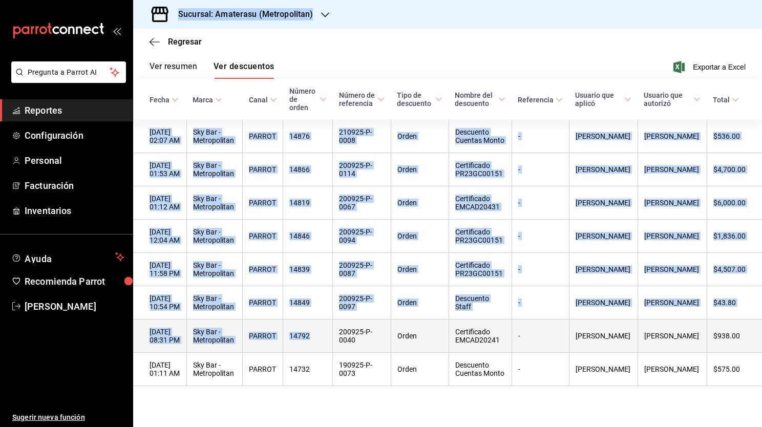
drag, startPoint x: 110, startPoint y: 326, endPoint x: 341, endPoint y: 367, distance: 234.9
click at [341, 367] on div "Pregunta a Parrot AI Reportes Configuración Personal Facturación Inventarios Ay…" at bounding box center [381, 213] width 762 height 427
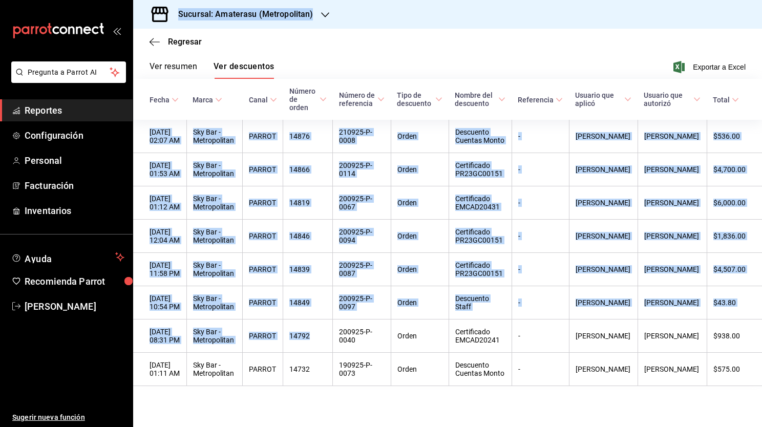
scroll to position [144, 0]
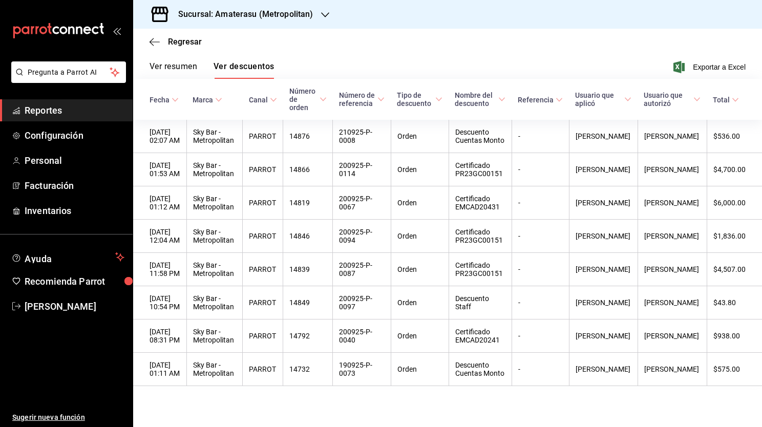
drag, startPoint x: 741, startPoint y: 416, endPoint x: 702, endPoint y: 421, distance: 39.2
click at [702, 421] on main "Regresar Descuentos Fecha [DATE] [DATE] - [DATE] [DATE] Marca Sky Bar - Metropo…" at bounding box center [447, 180] width 629 height 493
drag, startPoint x: 702, startPoint y: 421, endPoint x: 703, endPoint y: 416, distance: 5.2
click at [703, 416] on main "Regresar Descuentos Fecha [DATE] [DATE] - [DATE] [DATE] Marca Sky Bar - Metropo…" at bounding box center [447, 180] width 629 height 493
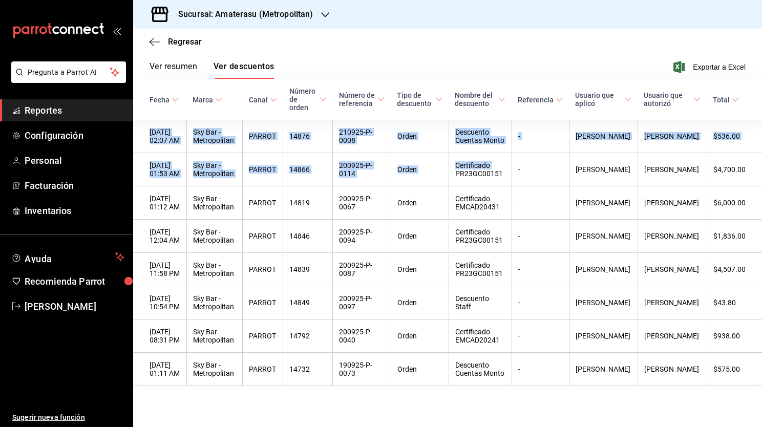
drag, startPoint x: 471, startPoint y: 141, endPoint x: 428, endPoint y: -38, distance: 184.1
click at [428, 0] on html "Pregunta a Parrot AI Reportes Configuración Personal Facturación Inventarios Ay…" at bounding box center [381, 213] width 762 height 427
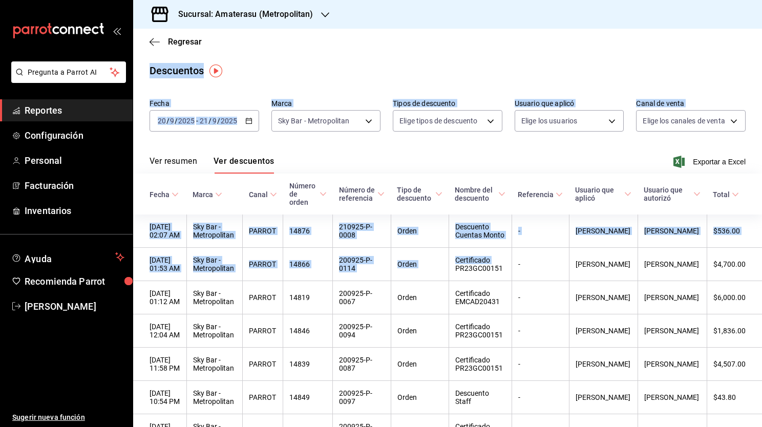
click at [315, 67] on div "Descuentos" at bounding box center [447, 70] width 629 height 15
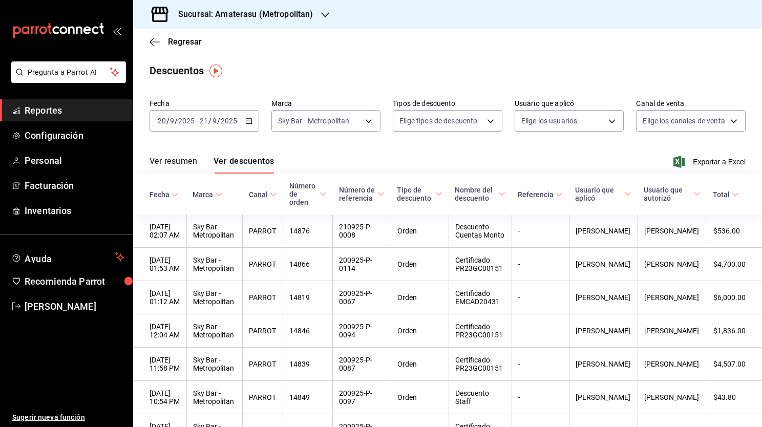
click at [144, 145] on div "Ver resumen Ver descuentos Exportar a Excel" at bounding box center [447, 159] width 629 height 30
click at [362, 158] on div "Ver resumen Ver descuentos Exportar a Excel" at bounding box center [447, 159] width 629 height 30
